Goal: Transaction & Acquisition: Purchase product/service

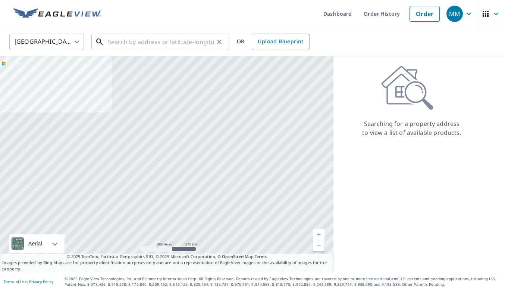
click at [157, 43] on input "text" at bounding box center [161, 41] width 106 height 21
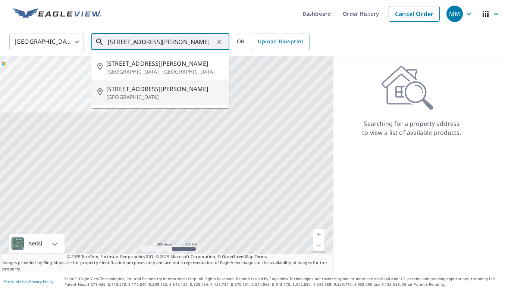
click at [141, 93] on p "[GEOGRAPHIC_DATA]" at bounding box center [164, 96] width 117 height 7
type input "[STREET_ADDRESS][PERSON_NAME]"
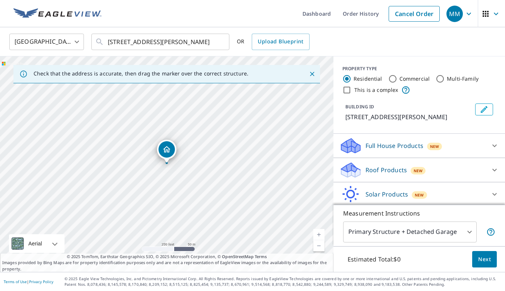
click at [319, 232] on link "Current Level 17, Zoom In" at bounding box center [318, 234] width 11 height 11
click at [319, 232] on link "Current Level 18, Zoom In" at bounding box center [318, 234] width 11 height 11
click at [319, 232] on link "Current Level 19, Zoom In" at bounding box center [318, 234] width 11 height 11
click at [319, 232] on link "Current Level 20, Zoom In Disabled" at bounding box center [318, 234] width 11 height 11
drag, startPoint x: 203, startPoint y: 148, endPoint x: 195, endPoint y: 138, distance: 13.4
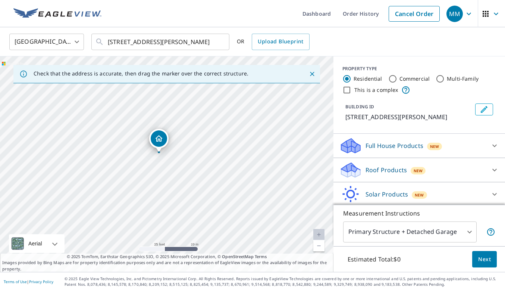
click at [195, 138] on div "[STREET_ADDRESS][PERSON_NAME]" at bounding box center [167, 163] width 334 height 215
click at [316, 247] on link "Current Level 20, Zoom Out" at bounding box center [318, 245] width 11 height 11
click at [316, 247] on link "Current Level 19, Zoom Out" at bounding box center [318, 245] width 11 height 11
click at [317, 235] on link "Current Level 18, Zoom In" at bounding box center [318, 234] width 11 height 11
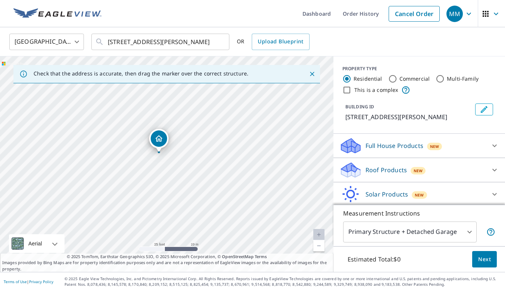
click at [484, 165] on div "Roof Products New" at bounding box center [412, 170] width 146 height 18
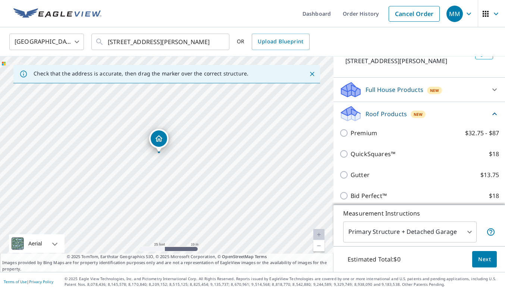
scroll to position [74, 0]
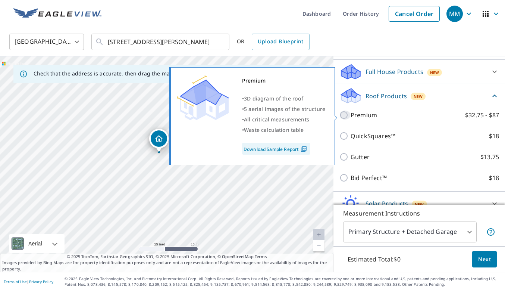
click at [345, 114] on input "Premium $32.75 - $87" at bounding box center [344, 114] width 11 height 9
checkbox input "true"
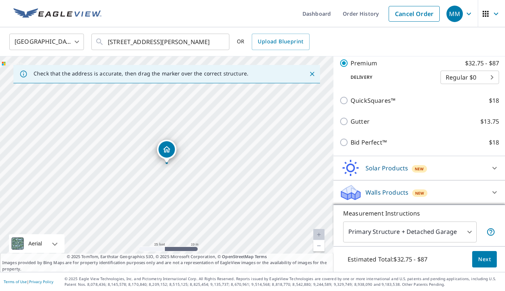
scroll to position [137, 0]
